Goal: Task Accomplishment & Management: Complete application form

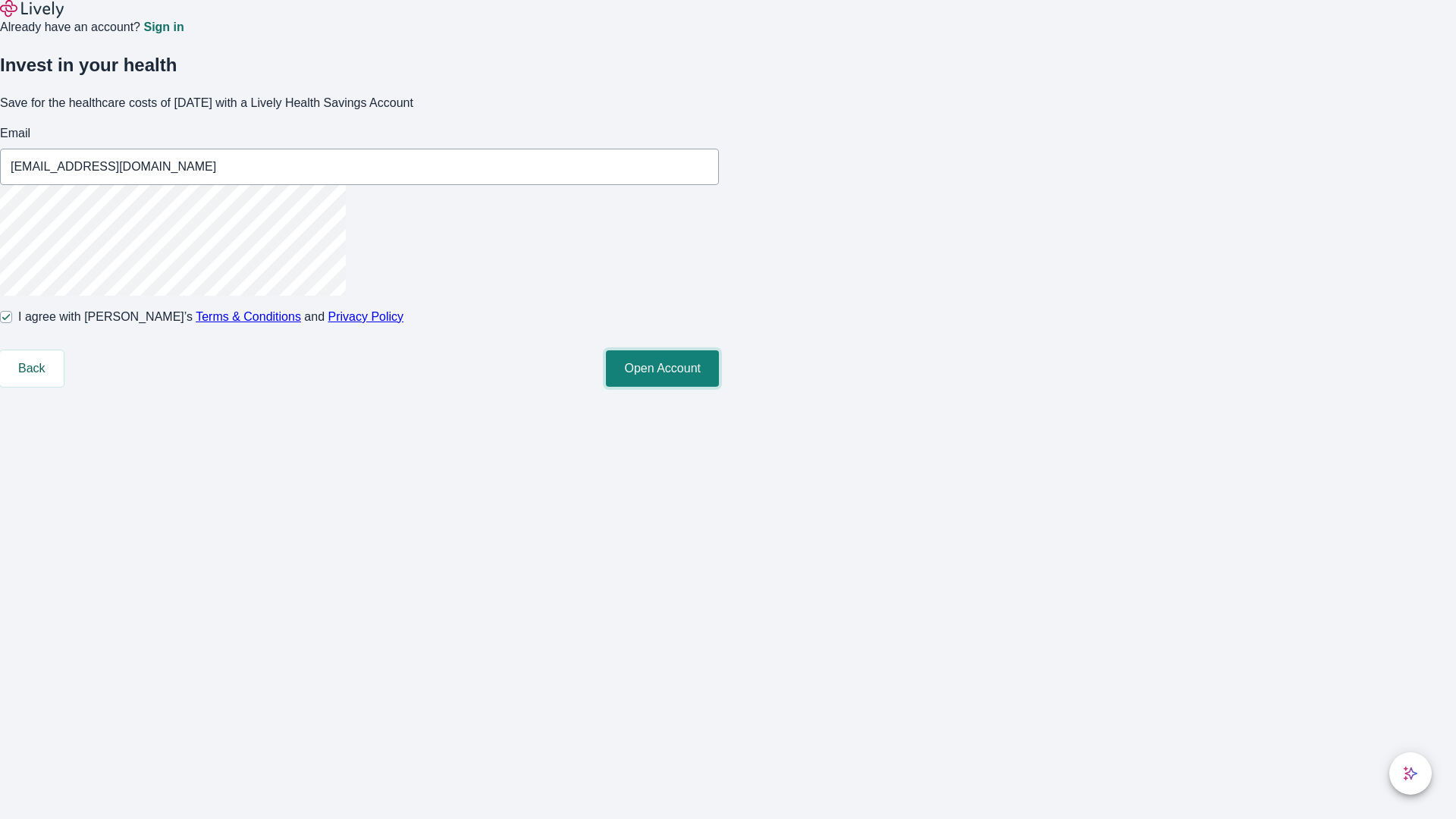
click at [719, 387] on button "Open Account" at bounding box center [662, 369] width 113 height 37
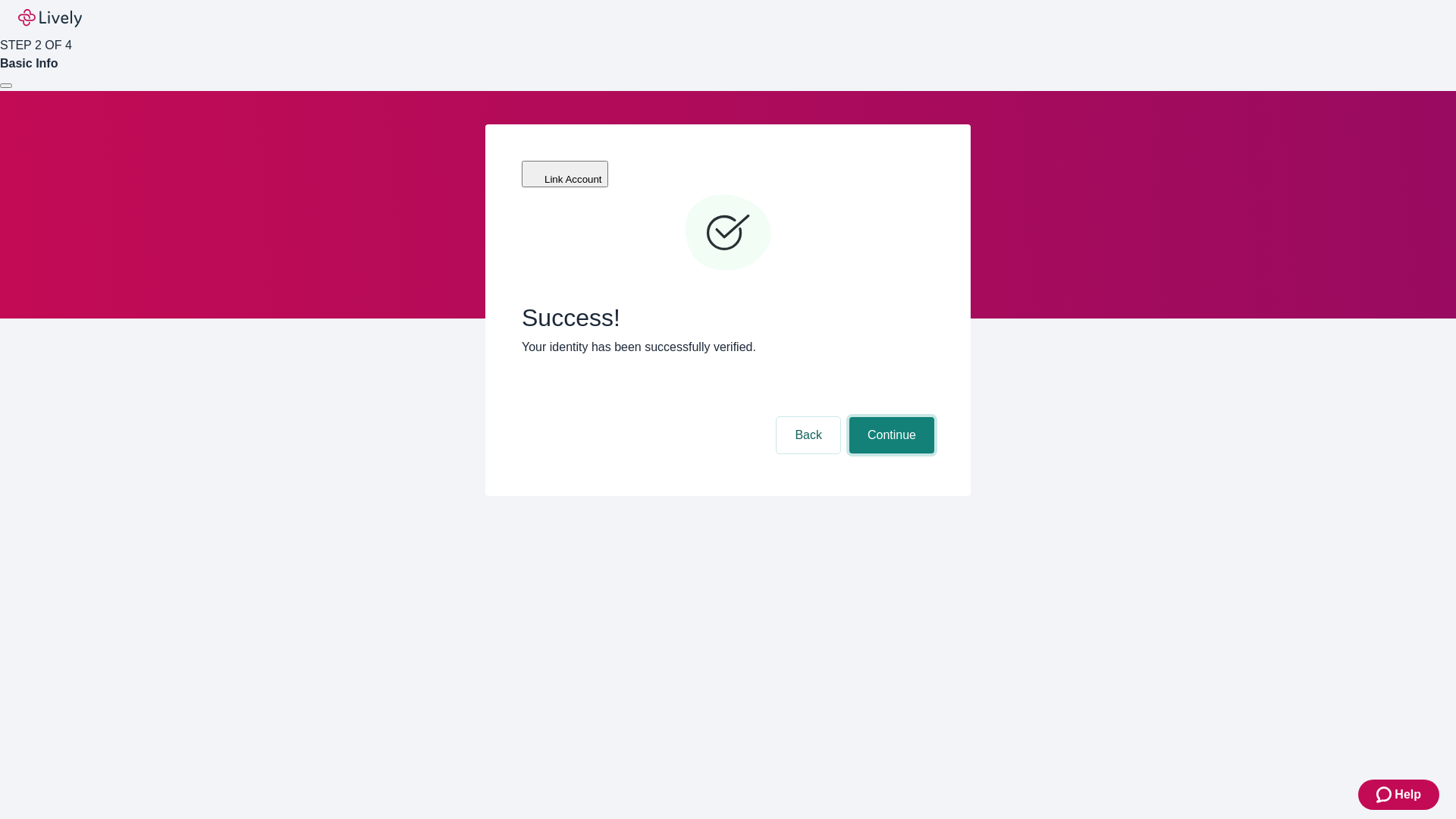
click at [890, 417] on button "Continue" at bounding box center [892, 435] width 85 height 37
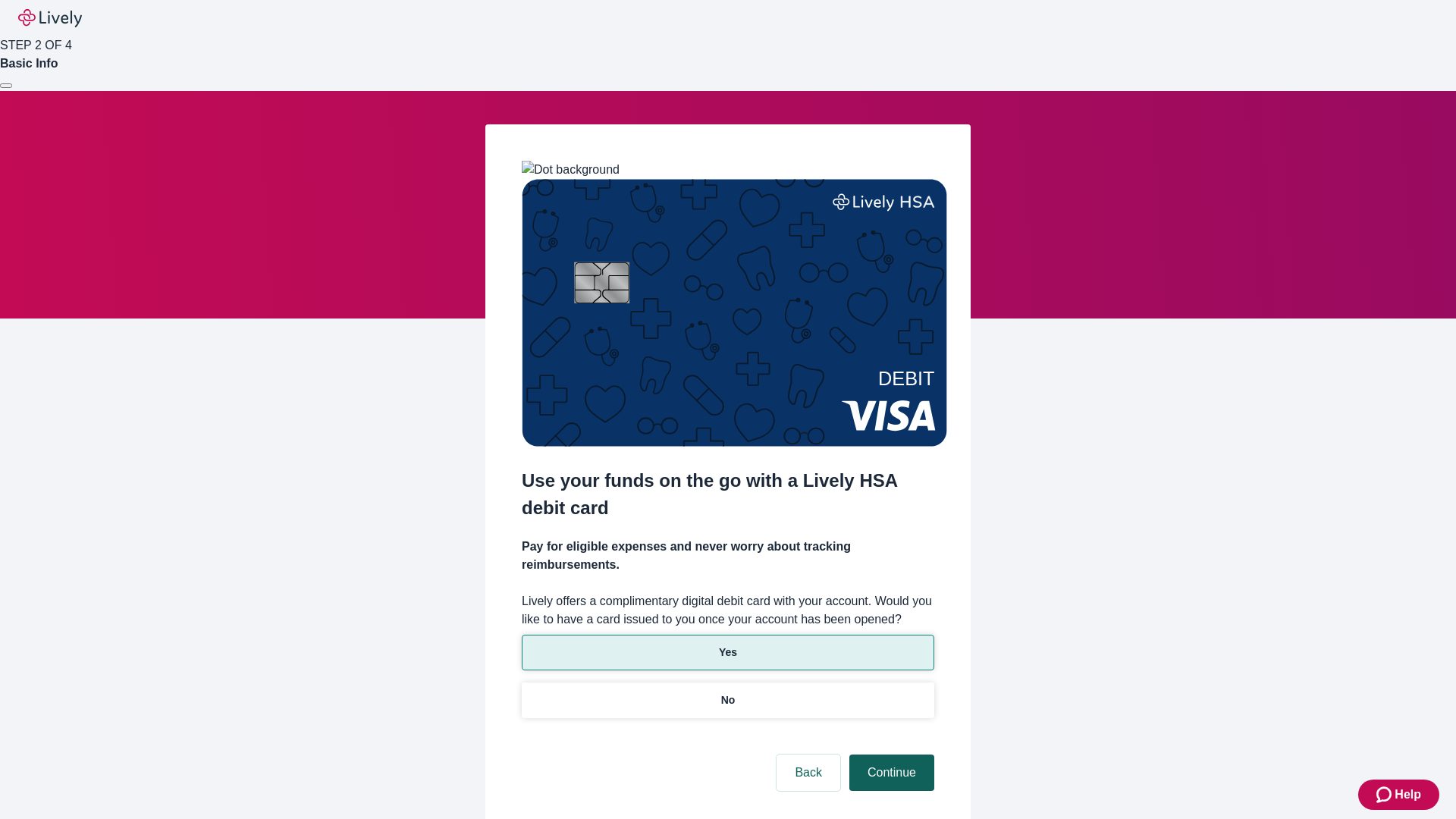
click at [728, 692] on p "No" at bounding box center [728, 699] width 14 height 16
click at [890, 754] on button "Continue" at bounding box center [892, 773] width 85 height 37
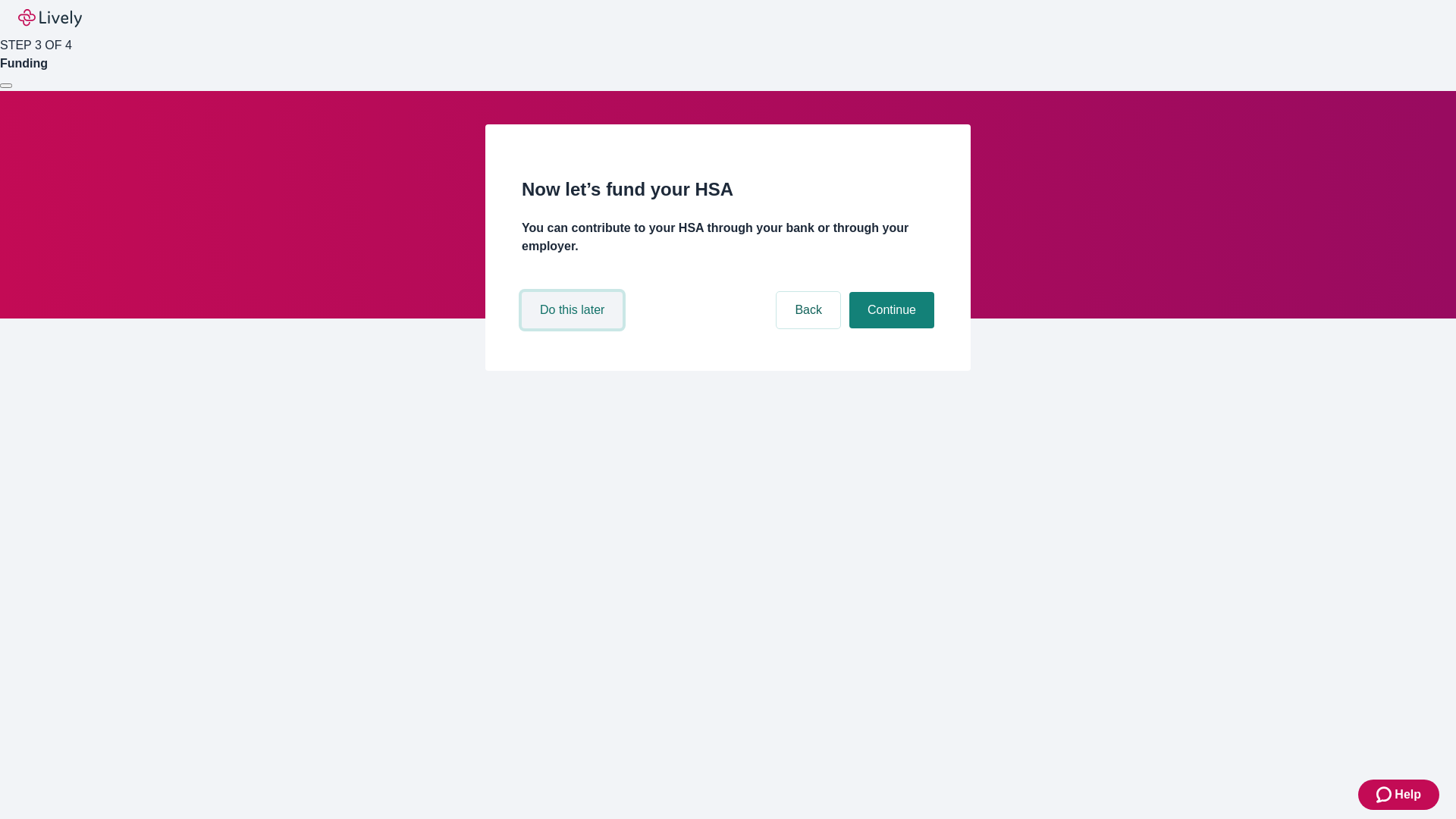
click at [574, 328] on button "Do this later" at bounding box center [572, 311] width 101 height 37
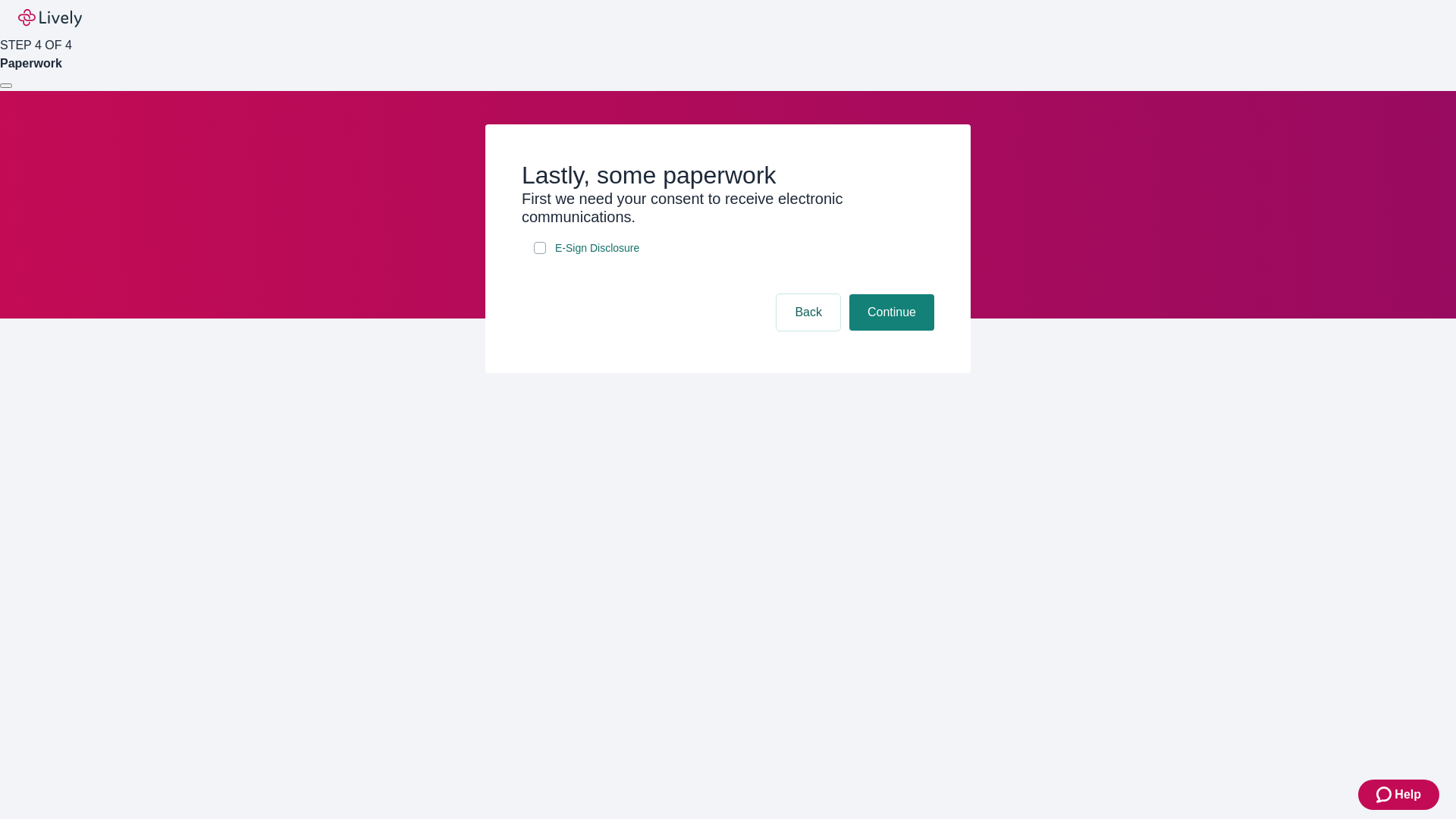
click at [540, 254] on input "E-Sign Disclosure" at bounding box center [539, 248] width 13 height 13
checkbox input "true"
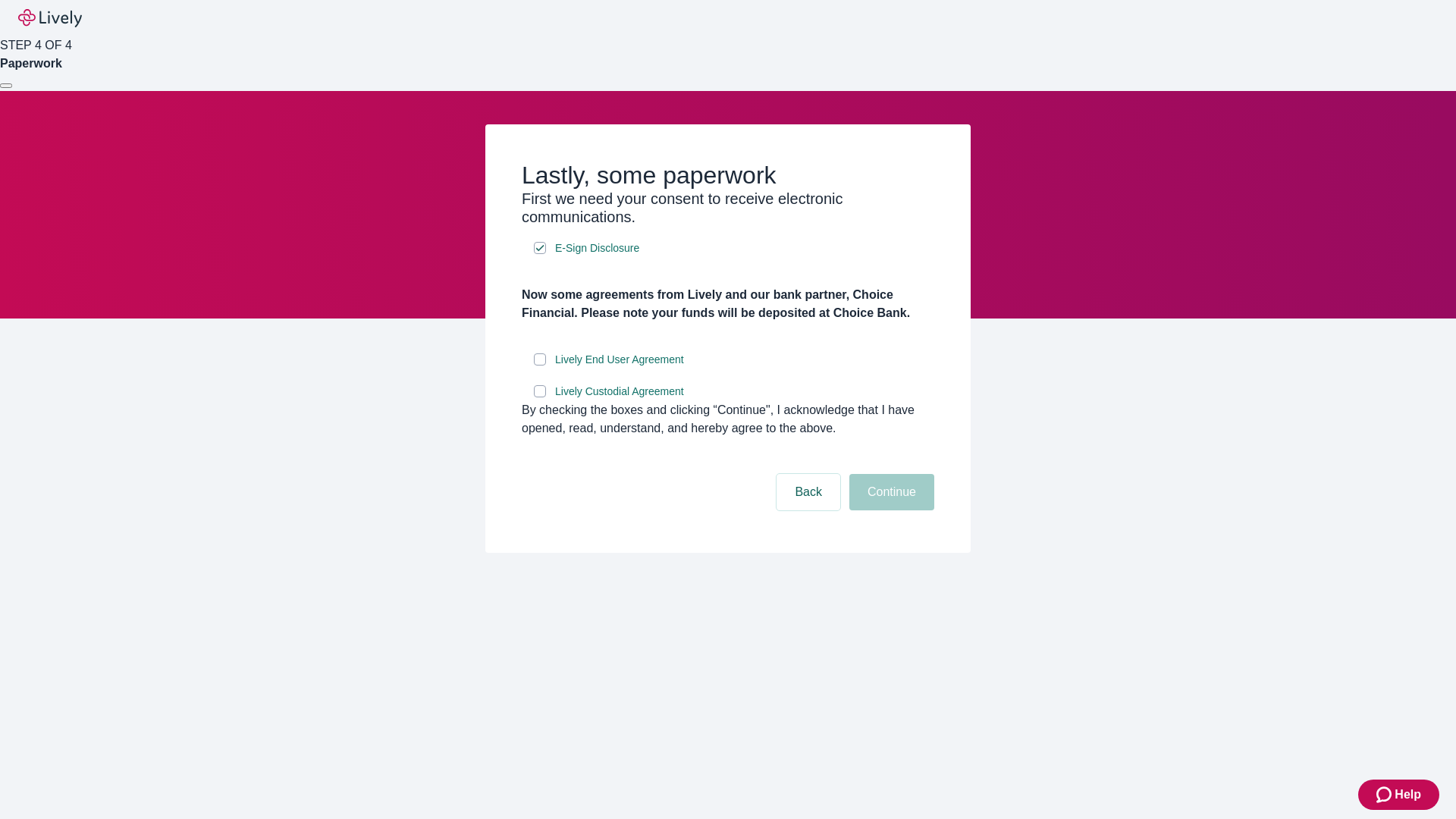
click at [540, 366] on input "Lively End User Agreement" at bounding box center [539, 359] width 13 height 13
checkbox input "true"
click at [540, 397] on input "Lively Custodial Agreement" at bounding box center [539, 391] width 13 height 13
checkbox input "true"
click at [890, 510] on button "Continue" at bounding box center [892, 492] width 85 height 37
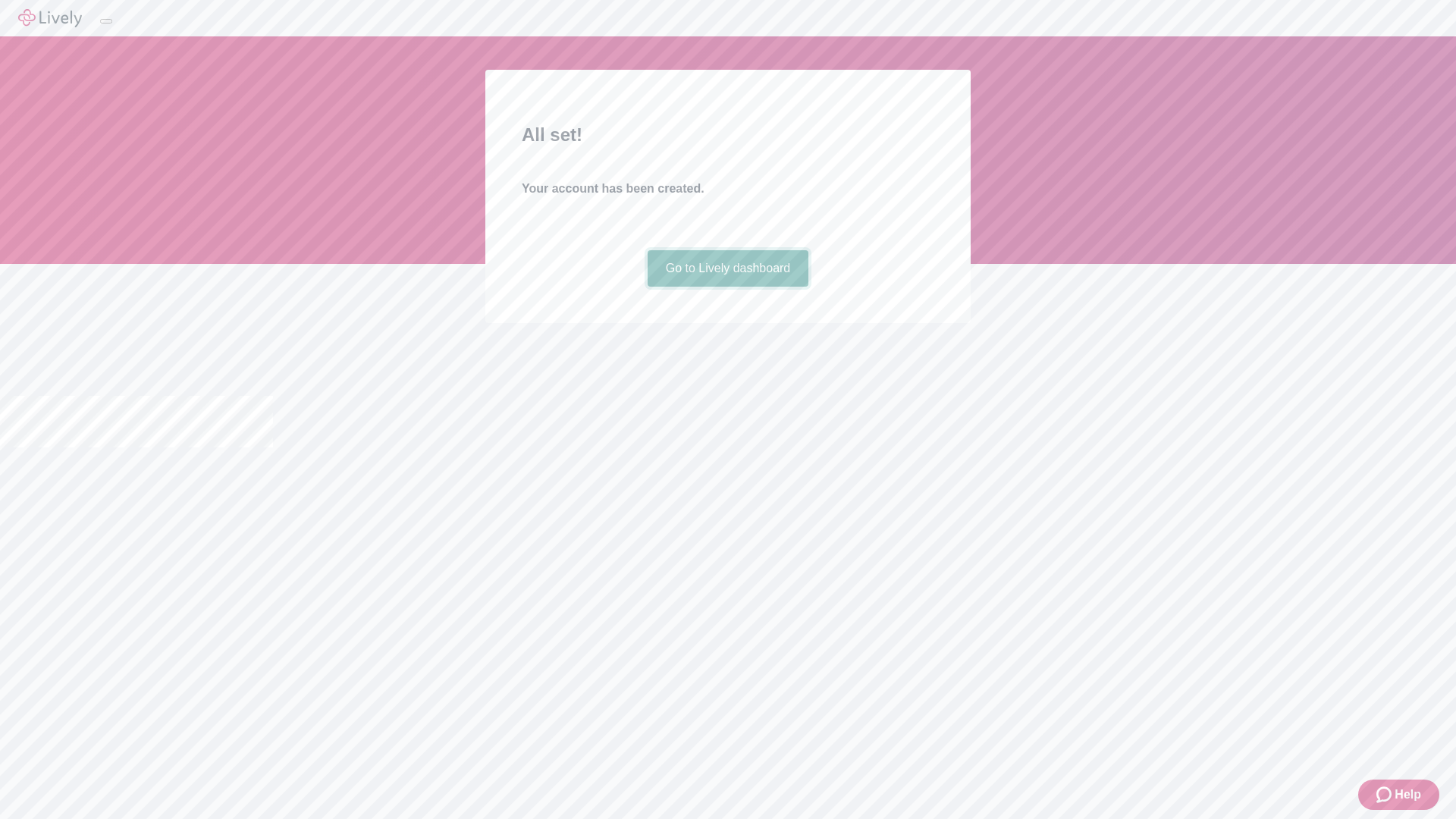
click at [728, 287] on link "Go to Lively dashboard" at bounding box center [728, 268] width 161 height 37
